Goal: Task Accomplishment & Management: Manage account settings

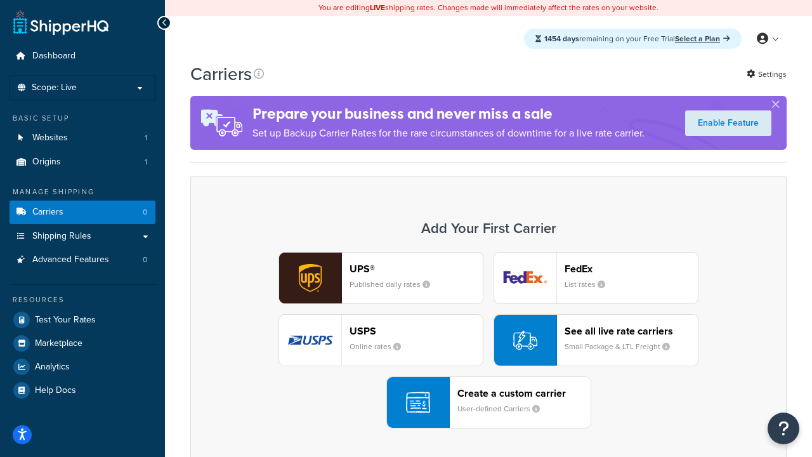
click at [488, 340] on div "UPS® Published daily rates FedEx List rates USPS Online rates See all live rate…" at bounding box center [489, 340] width 570 height 176
click at [631, 268] on header "FedEx" at bounding box center [630, 269] width 133 height 12
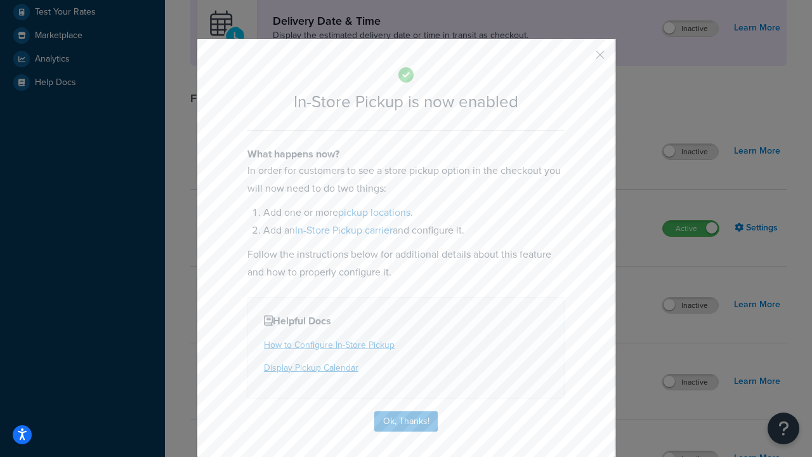
click at [581, 59] on button "button" at bounding box center [581, 59] width 3 height 3
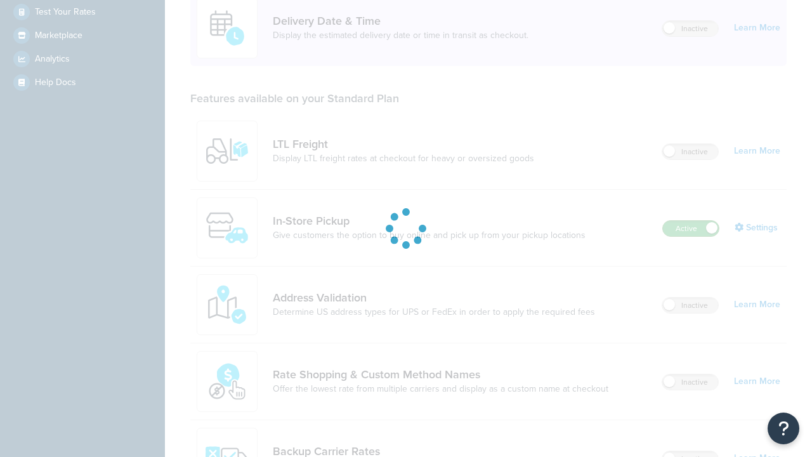
click at [691, 221] on label "Active" at bounding box center [691, 228] width 56 height 15
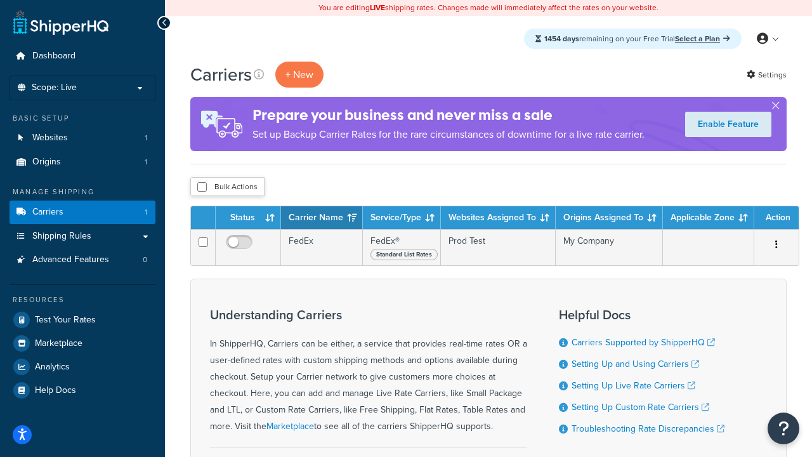
click at [202, 187] on input "checkbox" at bounding box center [202, 187] width 10 height 10
checkbox input "true"
click at [0, 0] on button "Delete" at bounding box center [0, 0] width 0 height 0
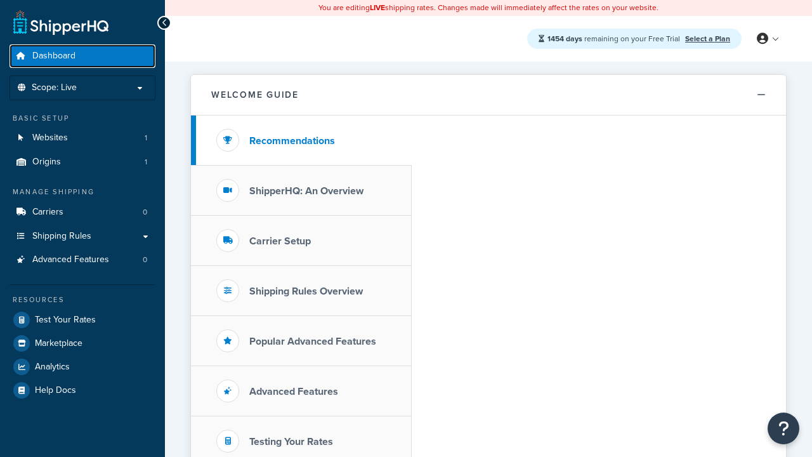
click at [53, 56] on span "Dashboard" at bounding box center [53, 56] width 43 height 11
click at [767, 39] on icon at bounding box center [762, 38] width 11 height 11
click at [0, 0] on span "Contact Us" at bounding box center [0, 0] width 0 height 0
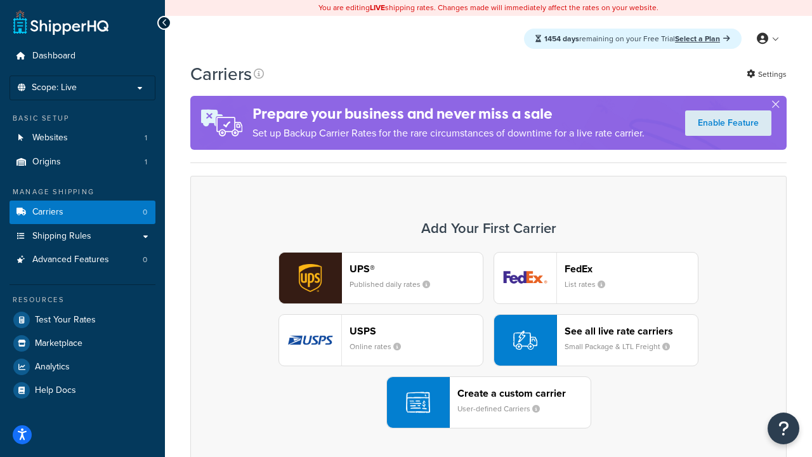
click at [488, 340] on div "UPS® Published daily rates FedEx List rates USPS Online rates See all live rate…" at bounding box center [489, 340] width 570 height 176
click at [631, 268] on header "FedEx" at bounding box center [630, 269] width 133 height 12
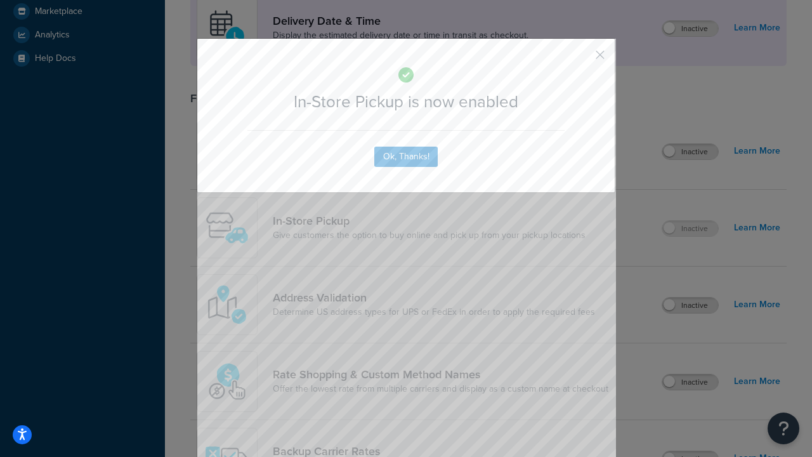
click at [581, 59] on button "button" at bounding box center [581, 59] width 3 height 3
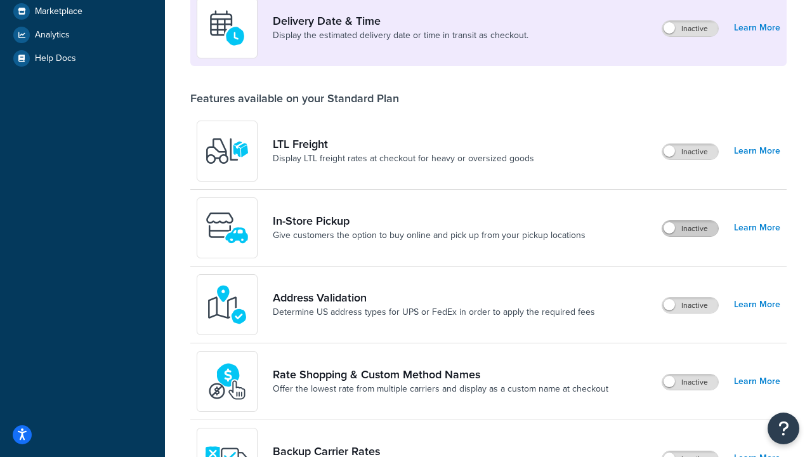
scroll to position [308, 0]
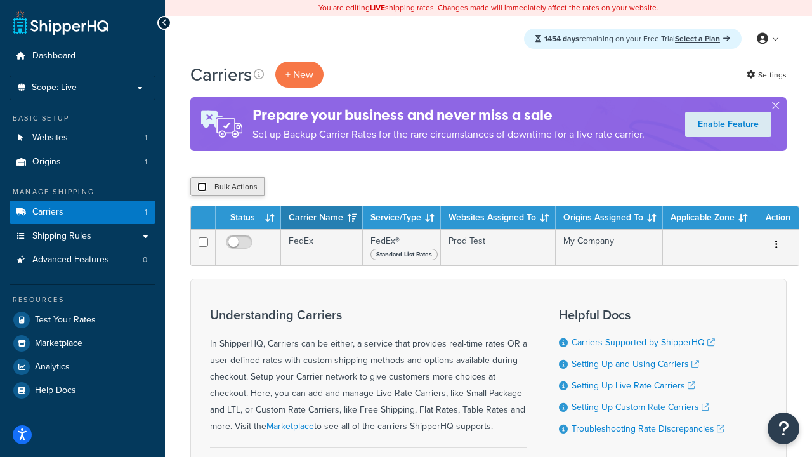
click at [202, 187] on input "checkbox" at bounding box center [202, 187] width 10 height 10
checkbox input "true"
click at [337, 187] on button "Delete" at bounding box center [338, 186] width 44 height 19
